Goal: Task Accomplishment & Management: Manage account settings

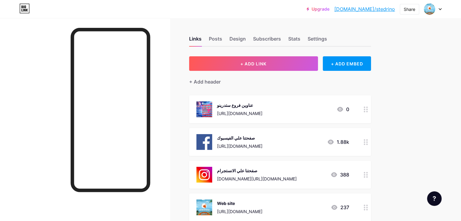
click at [262, 111] on div "[URL][DOMAIN_NAME]" at bounding box center [239, 113] width 45 height 6
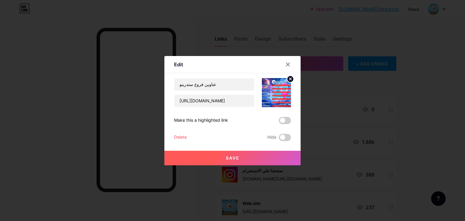
click at [430, 142] on div at bounding box center [232, 110] width 465 height 221
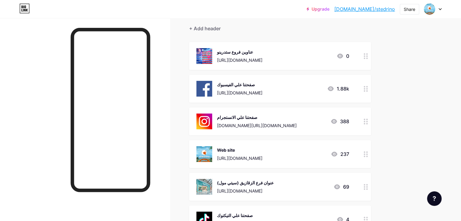
scroll to position [61, 0]
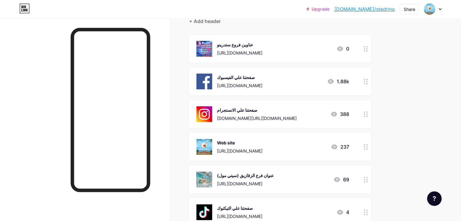
click at [262, 88] on div "صفحتنا علي الفيسبوك https://www.facebook.com/StedrinoKidsWear" at bounding box center [239, 82] width 45 height 16
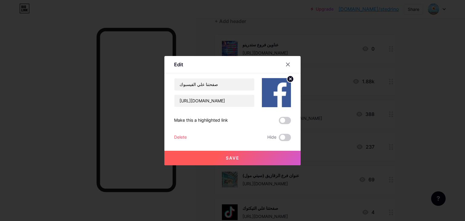
click at [437, 118] on div at bounding box center [232, 110] width 465 height 221
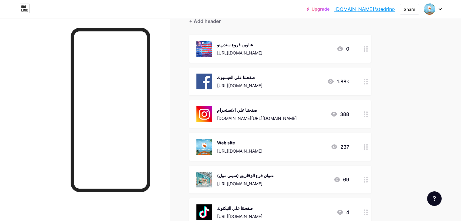
click at [345, 50] on div "عناوين فروع ستدرينو https://heyzine.com/flip-book/5bc2a65552.html 0" at bounding box center [272, 49] width 153 height 16
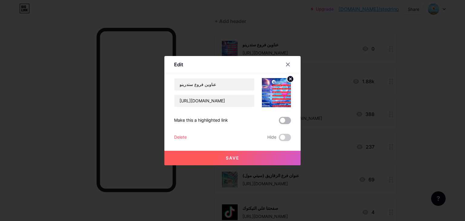
click at [288, 119] on span at bounding box center [285, 120] width 12 height 7
click at [279, 122] on input "checkbox" at bounding box center [279, 122] width 0 height 0
click at [400, 103] on div at bounding box center [232, 110] width 465 height 221
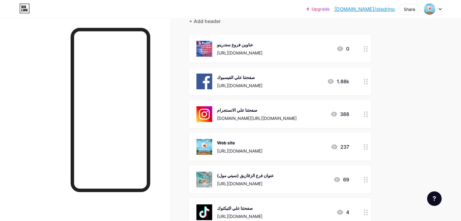
click at [386, 10] on link "[DOMAIN_NAME]/stedrino" at bounding box center [364, 8] width 61 height 7
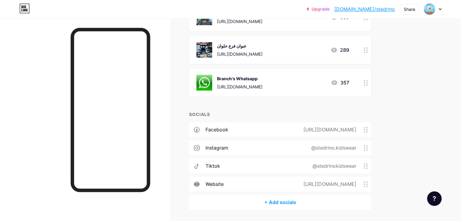
scroll to position [424, 0]
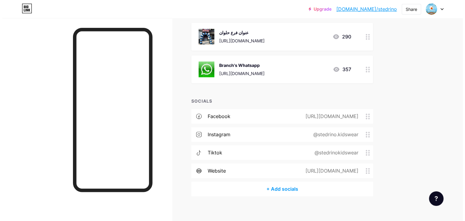
scroll to position [437, 0]
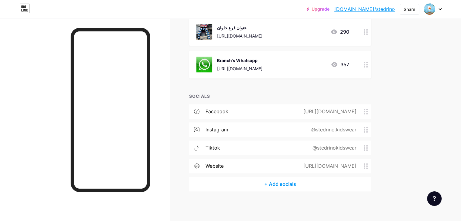
click at [318, 177] on div "+ Add socials" at bounding box center [280, 184] width 182 height 15
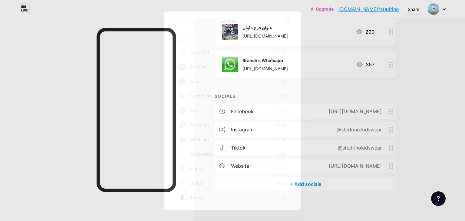
scroll to position [454, 0]
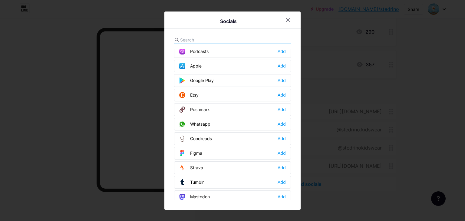
click at [286, 121] on div "Whatsapp Add" at bounding box center [232, 124] width 117 height 13
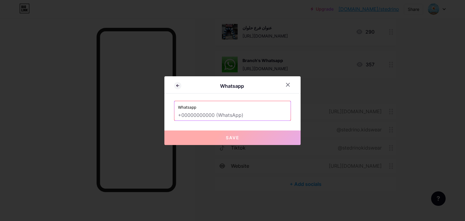
click at [238, 117] on input "text" at bounding box center [232, 115] width 109 height 10
click at [287, 85] on icon at bounding box center [287, 84] width 3 height 3
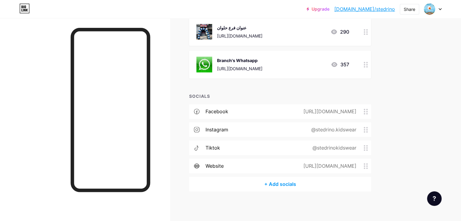
click at [319, 184] on div "+ Add socials" at bounding box center [280, 184] width 182 height 15
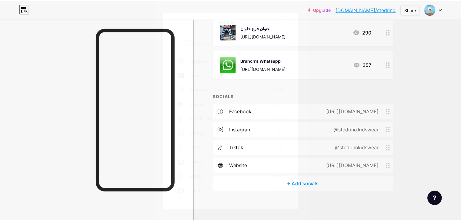
scroll to position [0, 0]
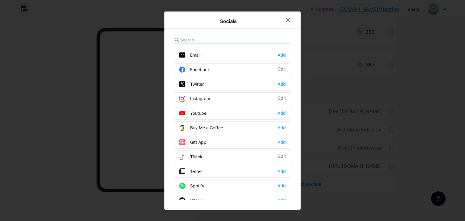
click at [289, 18] on icon at bounding box center [288, 20] width 5 height 5
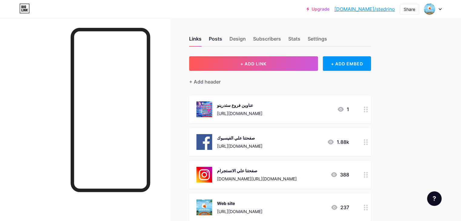
click at [222, 39] on div "Posts" at bounding box center [215, 40] width 13 height 11
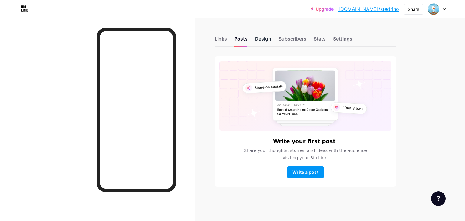
click at [270, 37] on div "Design" at bounding box center [263, 40] width 16 height 11
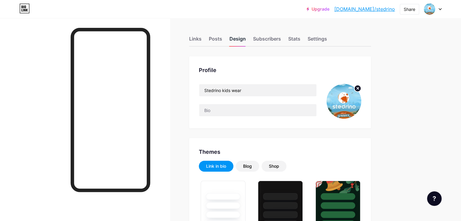
type input "#ff0000"
type input "#ffffff"
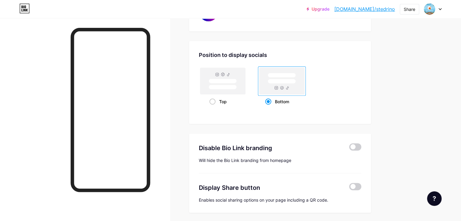
scroll to position [1133, 0]
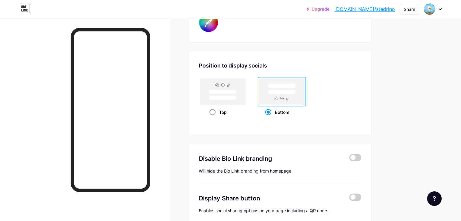
click at [245, 91] on rect at bounding box center [222, 91] width 45 height 27
click at [213, 117] on input "Top" at bounding box center [211, 119] width 4 height 4
radio input "true"
type input "#ffffff"
click at [375, 8] on link "[DOMAIN_NAME]/stedrino" at bounding box center [364, 8] width 61 height 7
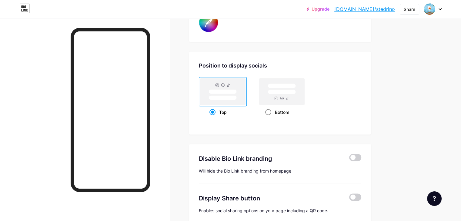
click at [296, 90] on rect at bounding box center [282, 92] width 28 height 5
click at [269, 117] on input "Bottom" at bounding box center [267, 119] width 4 height 4
radio input "true"
type input "#ffffff"
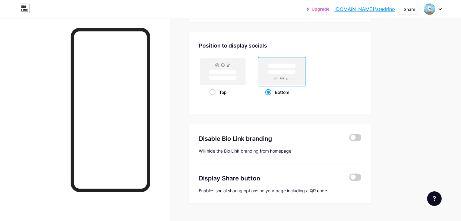
scroll to position [1164, 0]
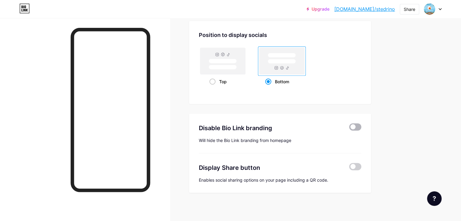
click at [361, 125] on span at bounding box center [355, 127] width 12 height 7
click at [349, 129] on input "checkbox" at bounding box center [349, 129] width 0 height 0
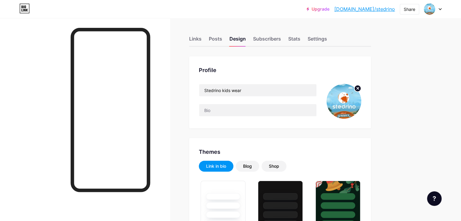
type input "#ff0000"
type input "#ffffff"
click at [293, 109] on input "text" at bounding box center [257, 110] width 117 height 12
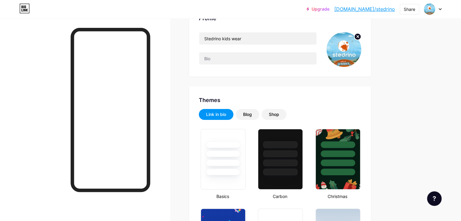
scroll to position [43, 0]
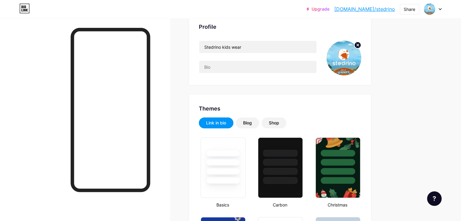
drag, startPoint x: 331, startPoint y: 110, endPoint x: 452, endPoint y: 131, distance: 123.3
drag, startPoint x: 452, startPoint y: 131, endPoint x: 440, endPoint y: 172, distance: 42.7
click at [286, 118] on div "Shop" at bounding box center [273, 122] width 25 height 11
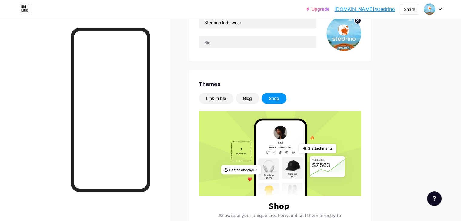
scroll to position [134, 0]
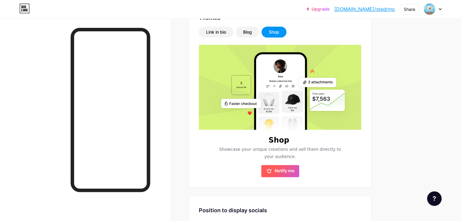
click at [294, 172] on span "Notify me" at bounding box center [284, 171] width 20 height 6
